Goal: Transaction & Acquisition: Purchase product/service

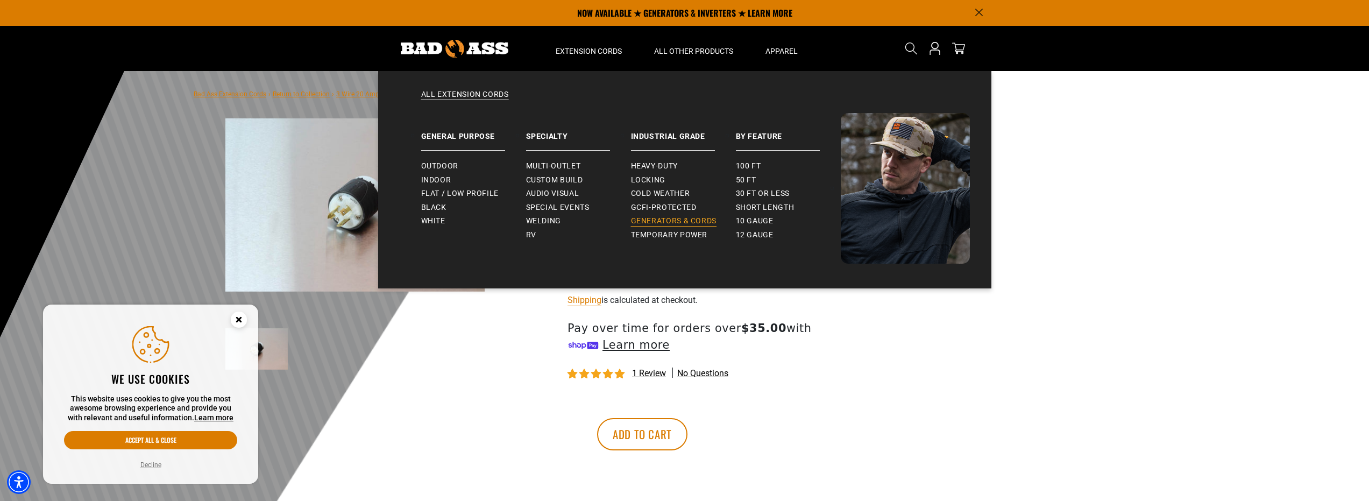
click at [671, 221] on span "Generators & Cords" at bounding box center [674, 221] width 86 height 10
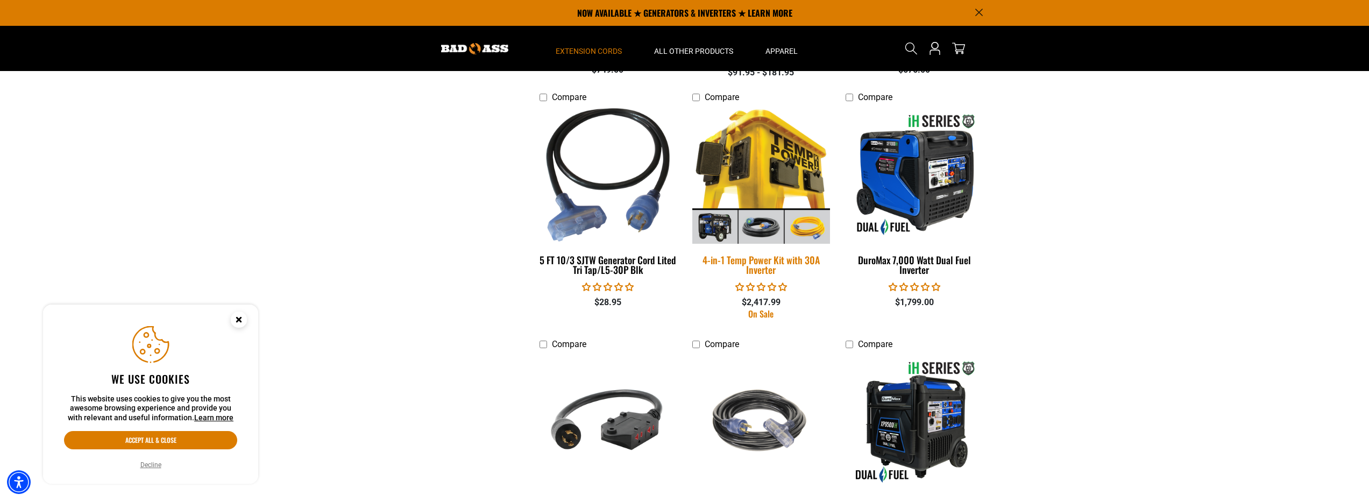
scroll to position [645, 0]
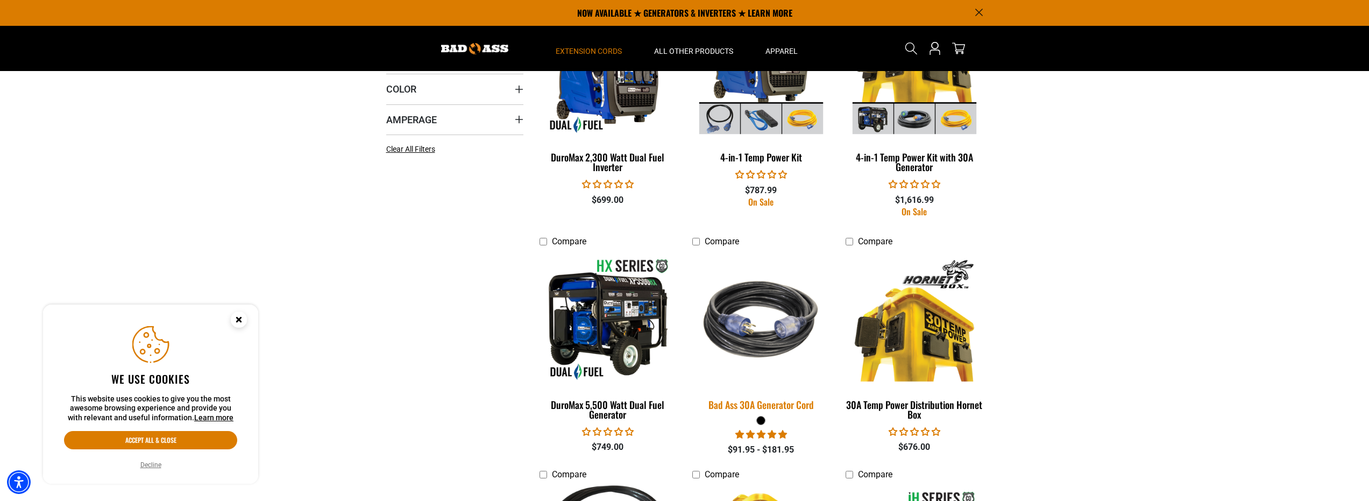
click at [752, 335] on img at bounding box center [761, 320] width 151 height 138
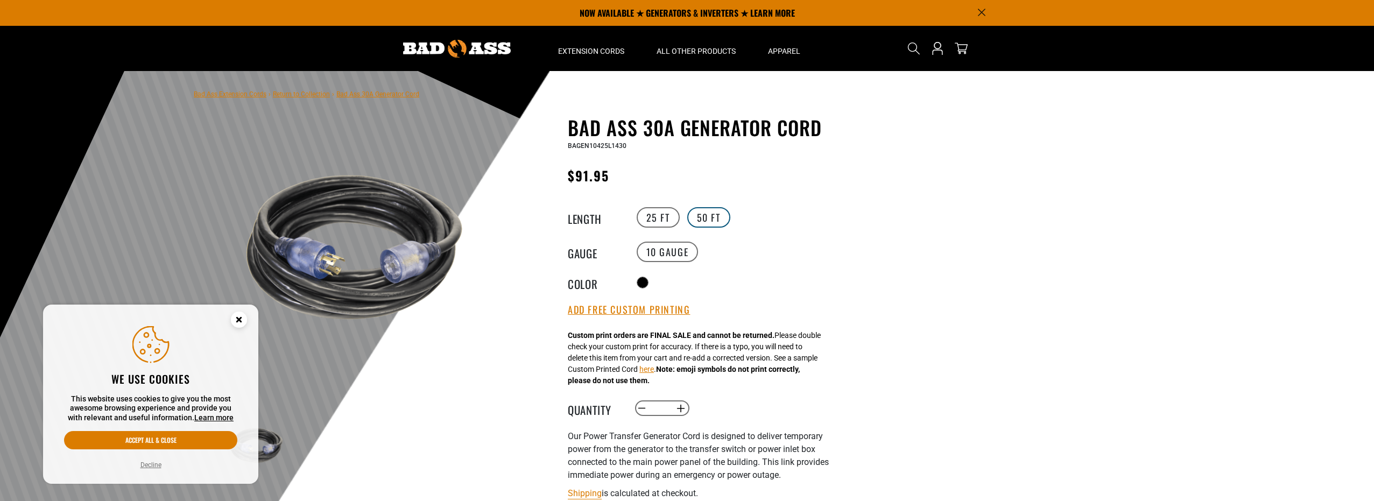
click at [709, 216] on label "50 FT" at bounding box center [708, 217] width 43 height 20
click at [237, 321] on icon "Close this option" at bounding box center [239, 319] width 4 height 4
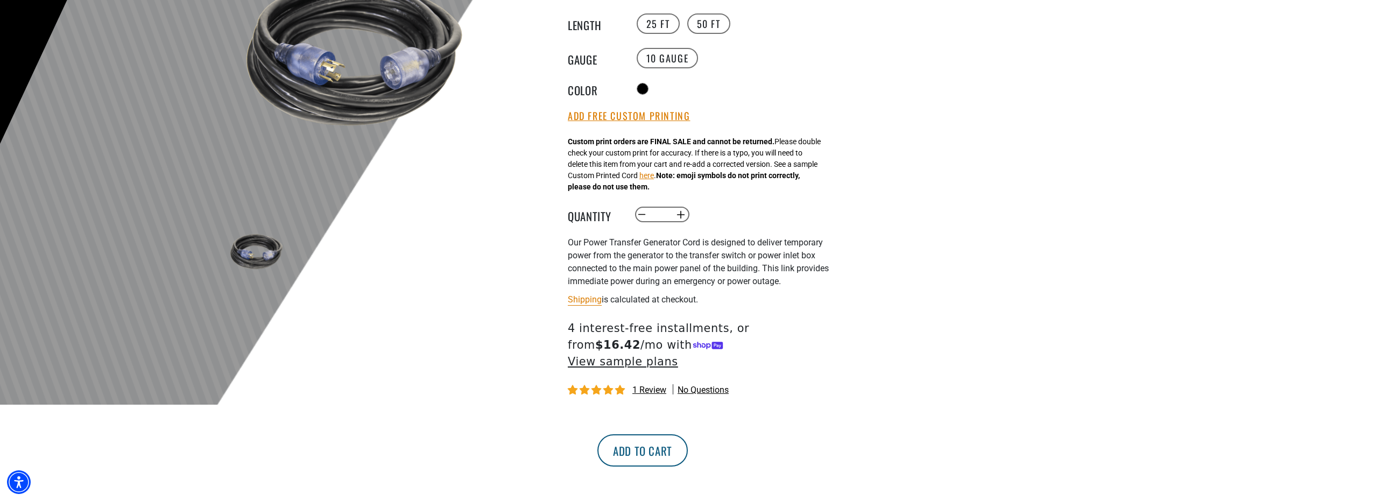
scroll to position [215, 0]
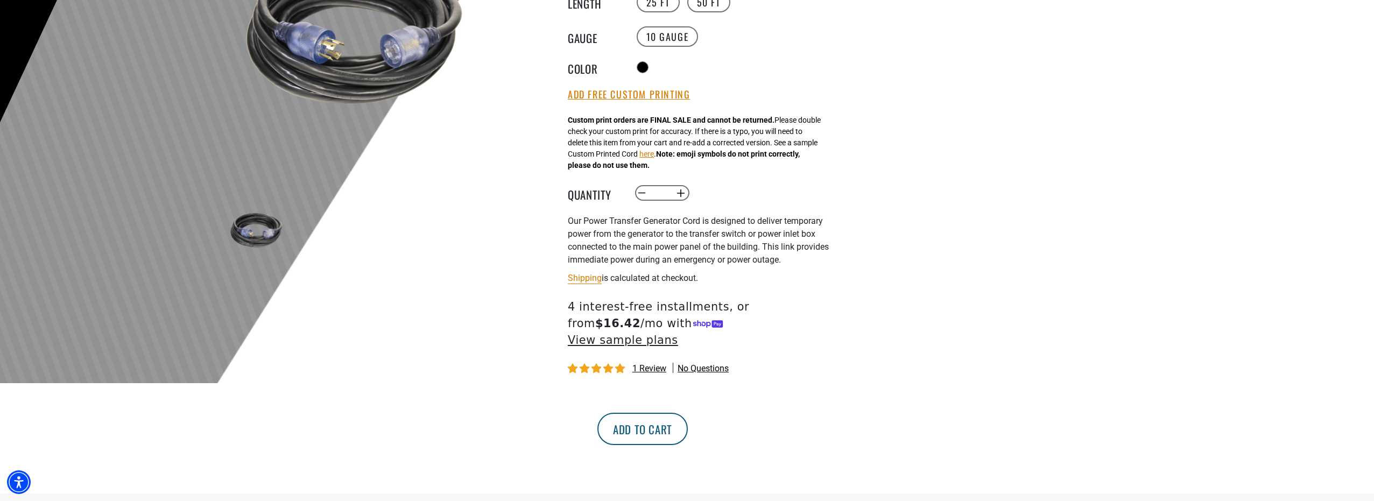
click at [688, 413] on button "Add to cart" at bounding box center [642, 429] width 90 height 32
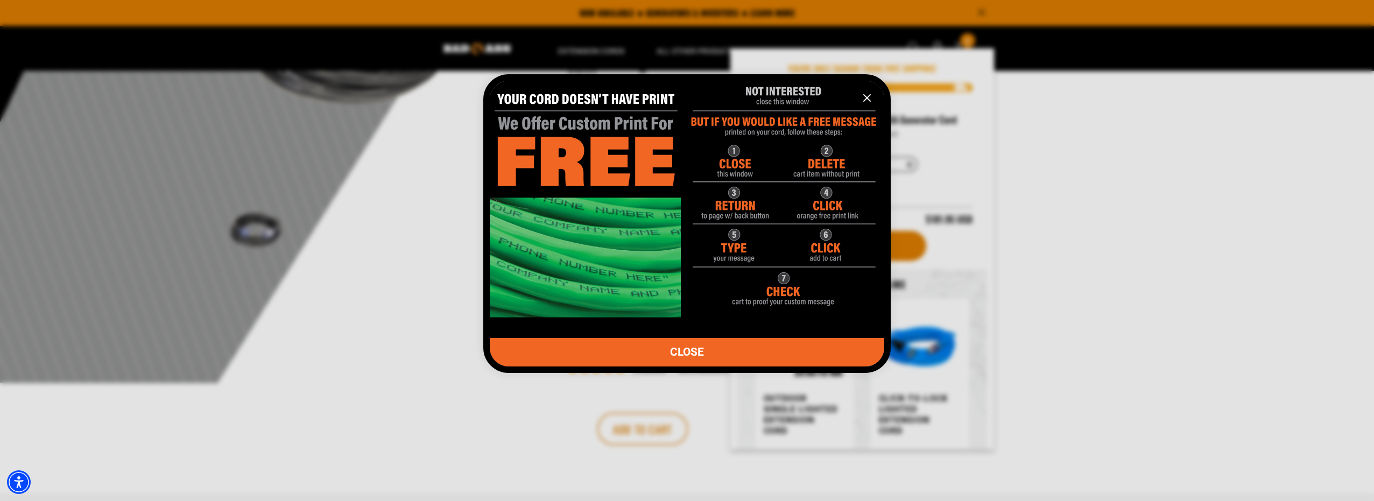
click at [695, 351] on span "CLOSE" at bounding box center [687, 351] width 34 height 11
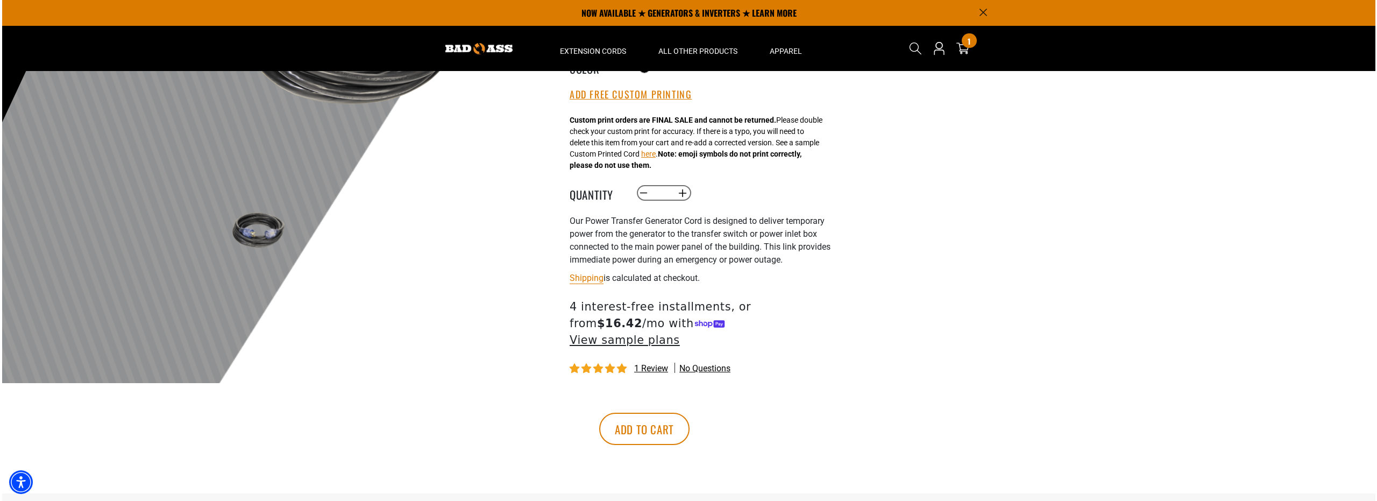
scroll to position [0, 0]
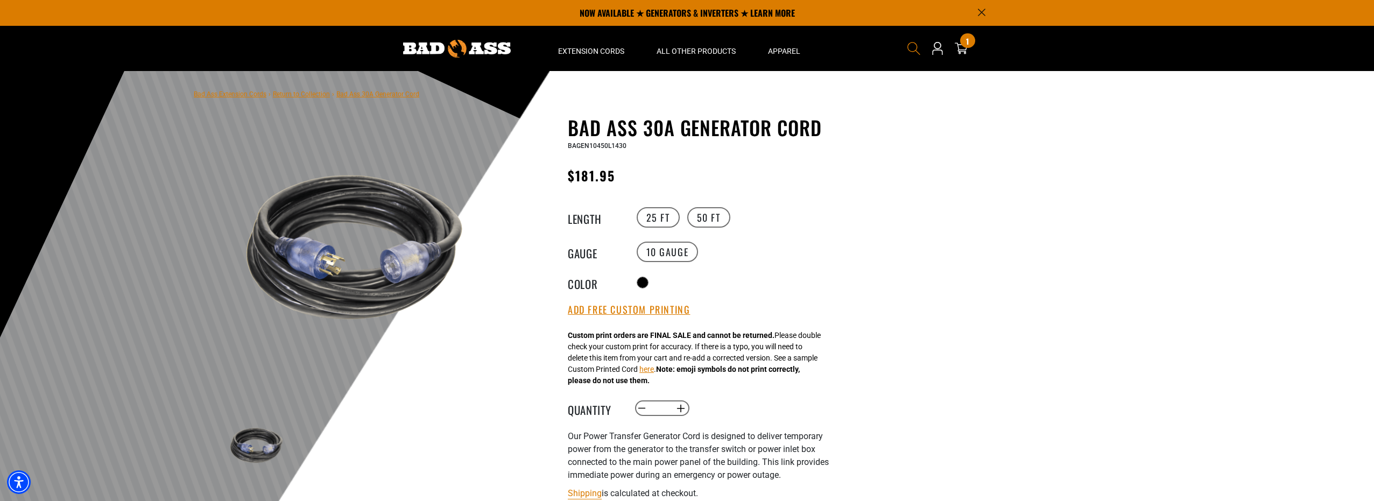
click at [905, 52] on span "Search" at bounding box center [913, 48] width 17 height 17
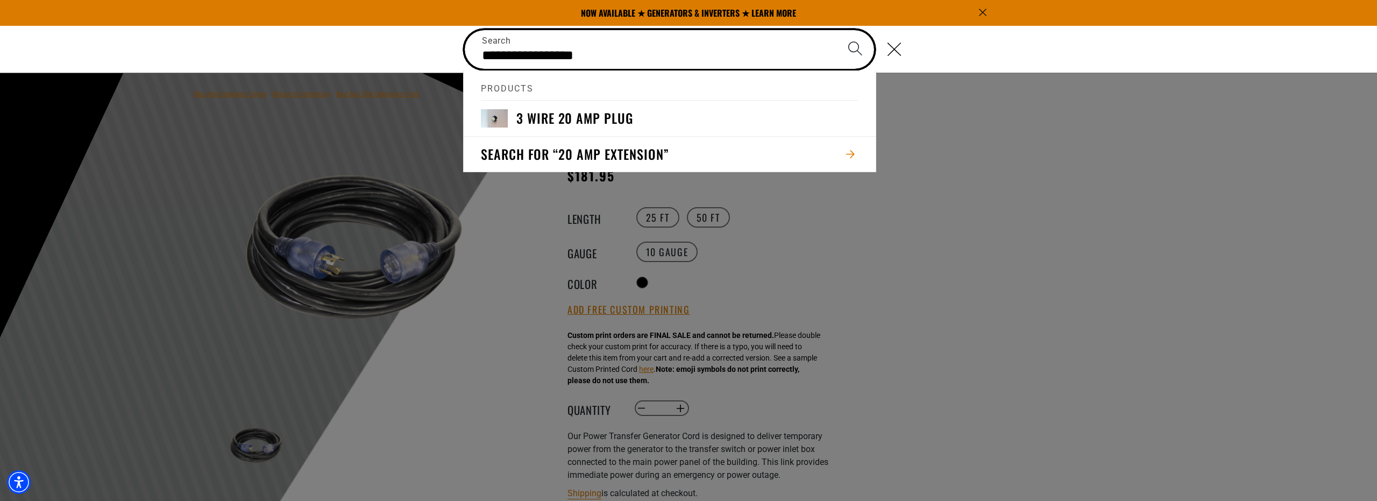
type input "**********"
click at [837, 30] on button "Search" at bounding box center [856, 49] width 38 height 38
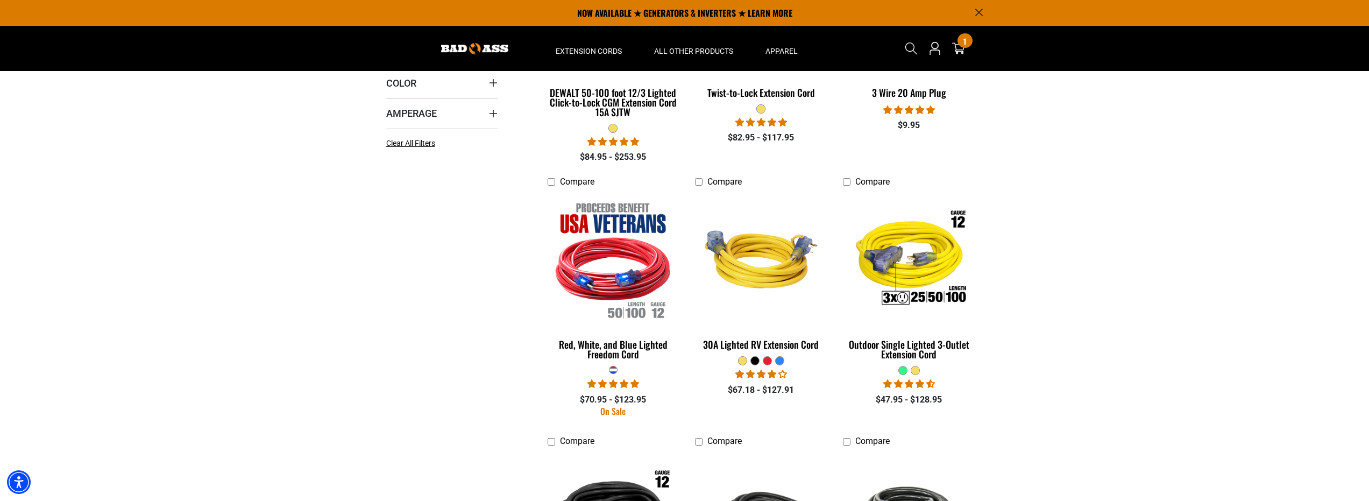
scroll to position [108, 0]
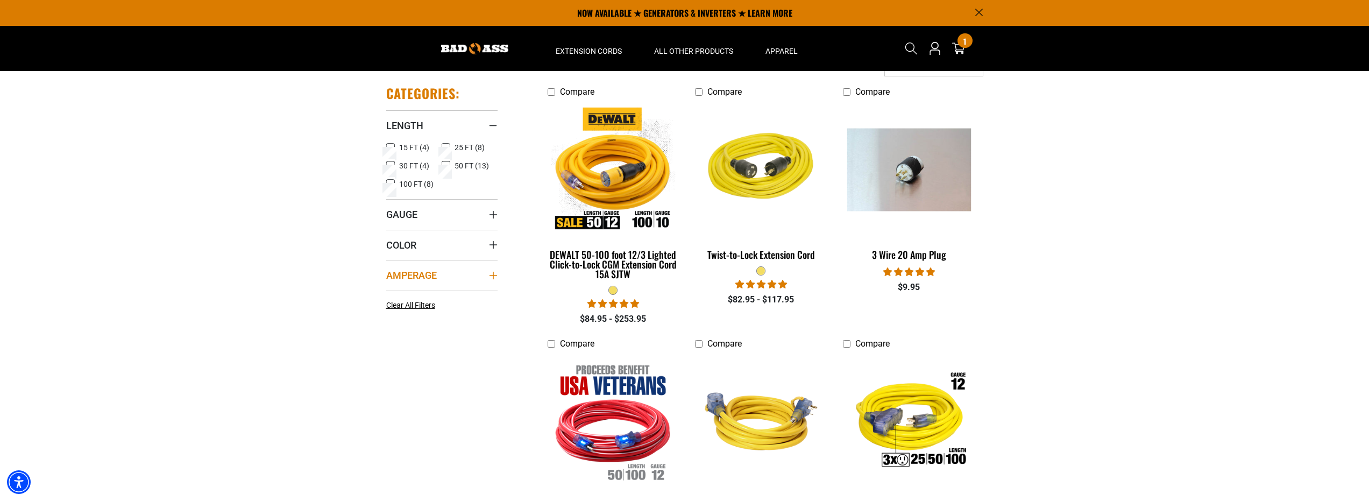
click at [496, 273] on icon "Amperage" at bounding box center [493, 275] width 9 height 9
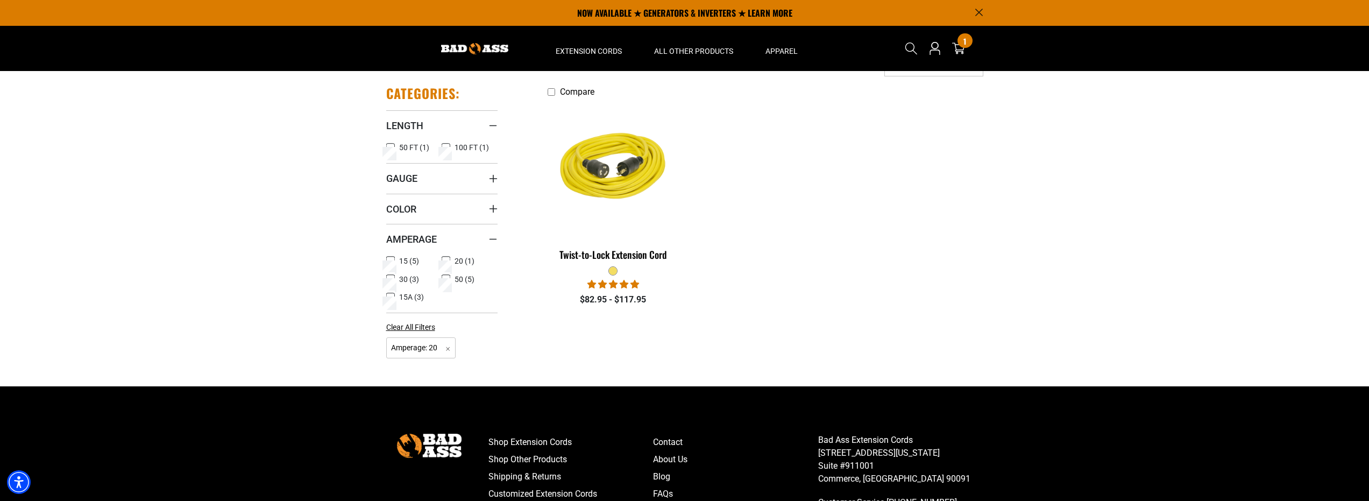
click at [447, 262] on icon at bounding box center [446, 261] width 6 height 6
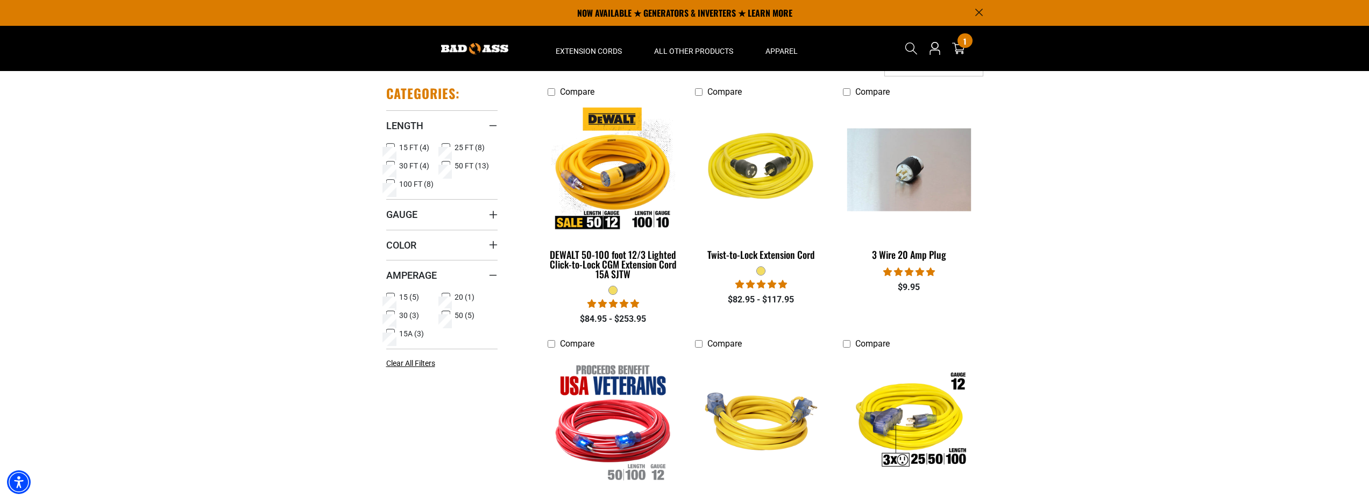
scroll to position [1475, 0]
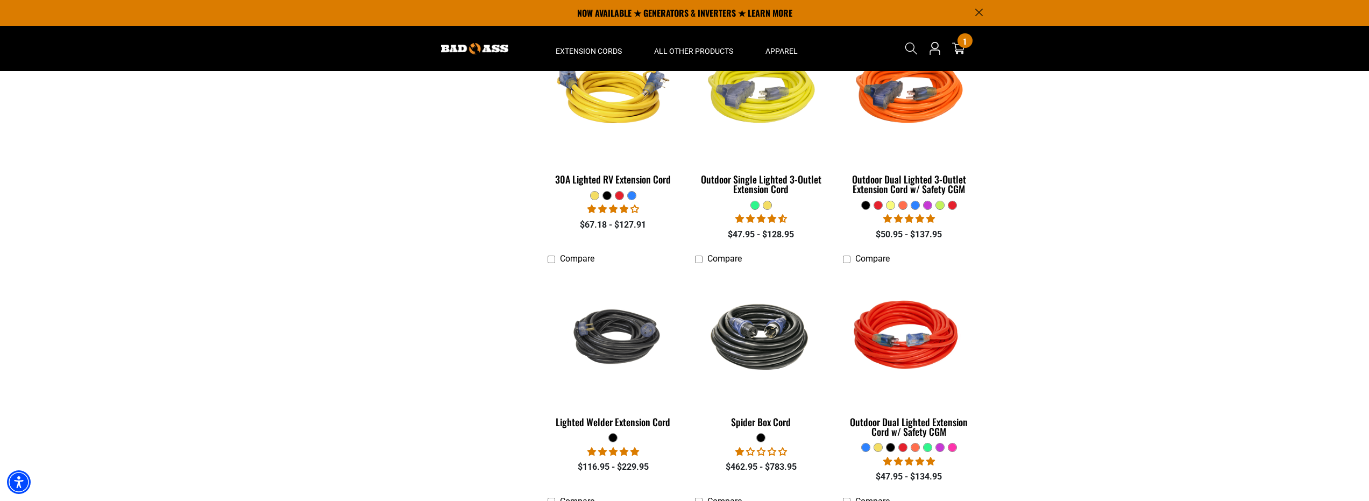
scroll to position [11, 0]
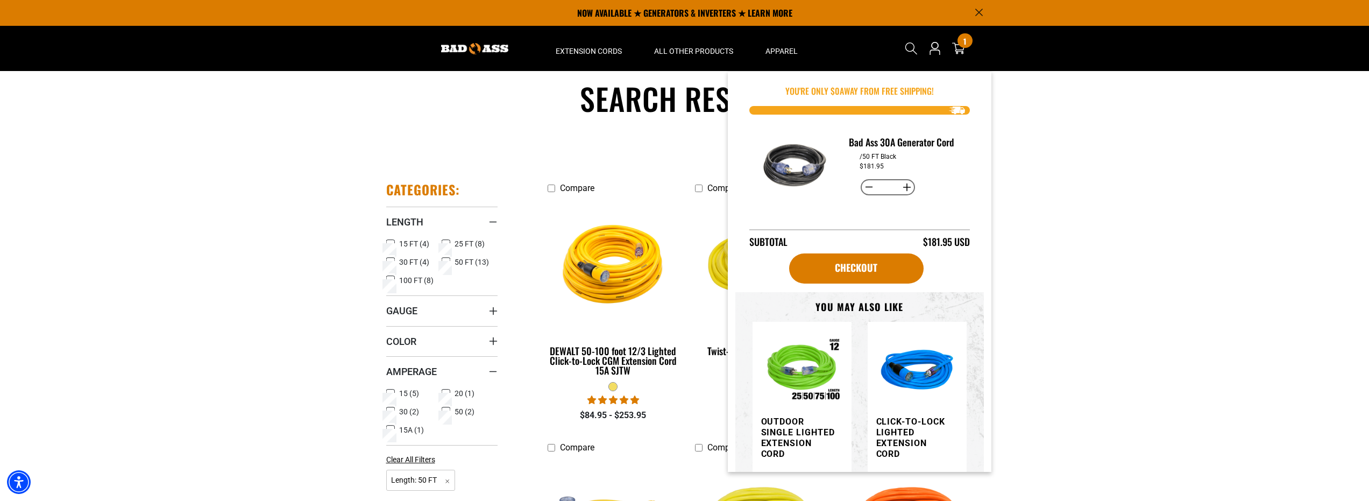
drag, startPoint x: 879, startPoint y: 139, endPoint x: 963, endPoint y: 142, distance: 84.0
click at [963, 142] on div "Bad Ass 30A Generator Cord /50 FT Black $181.95 Decrease quantity for Bad Ass 3…" at bounding box center [859, 170] width 221 height 110
copy h3 "30A Generator Cord"
